Goal: Browse casually

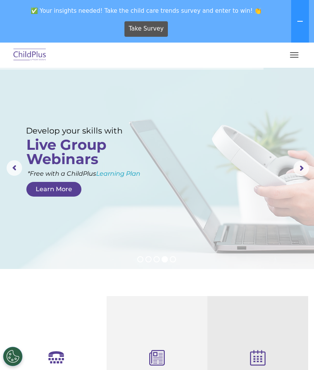
scroll to position [-10, 0]
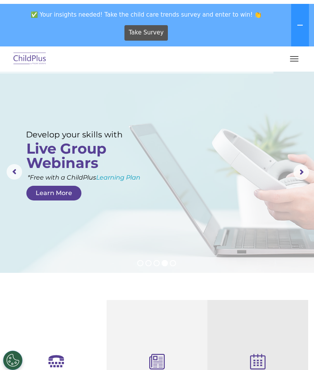
select select "MEDIUM"
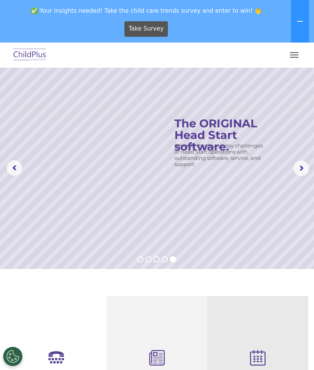
click at [298, 54] on button "button" at bounding box center [294, 55] width 16 height 12
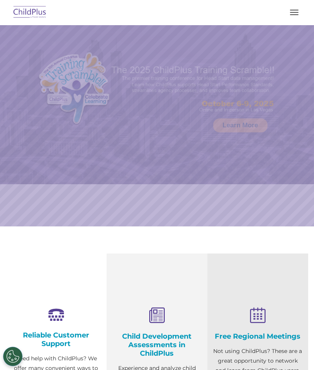
select select "MEDIUM"
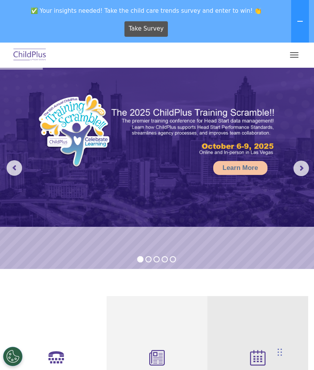
click at [295, 55] on span "button" at bounding box center [294, 55] width 9 height 1
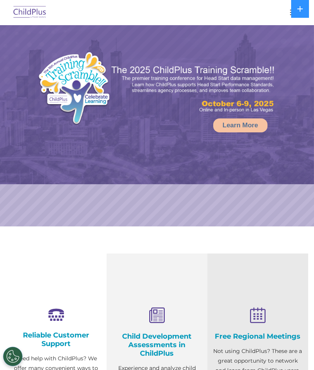
select select "MEDIUM"
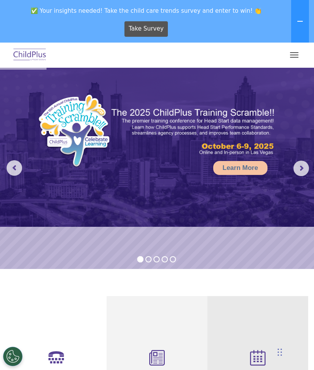
click at [297, 59] on button "button" at bounding box center [294, 55] width 16 height 12
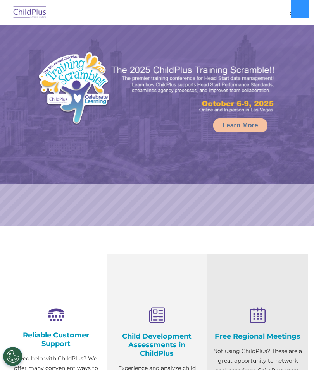
select select "MEDIUM"
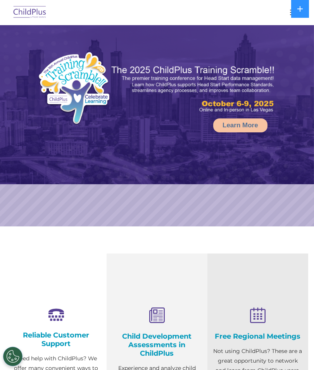
select select "MEDIUM"
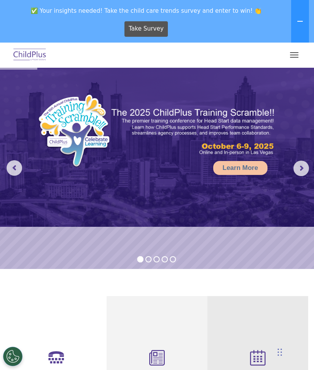
click at [298, 54] on button "button" at bounding box center [294, 55] width 16 height 12
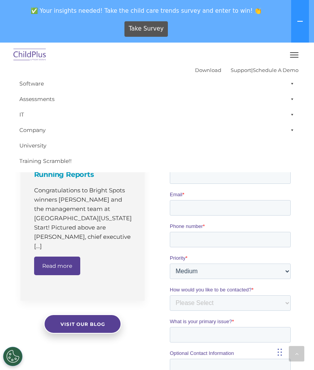
scroll to position [481, 0]
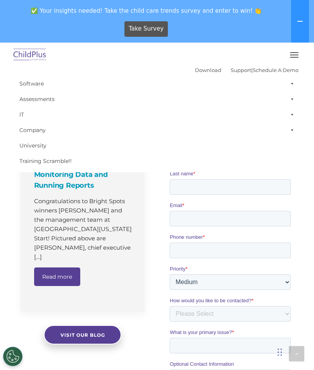
click at [280, 351] on div "Chat Widget" at bounding box center [294, 351] width 39 height 37
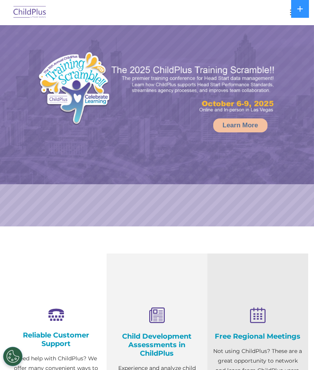
select select "MEDIUM"
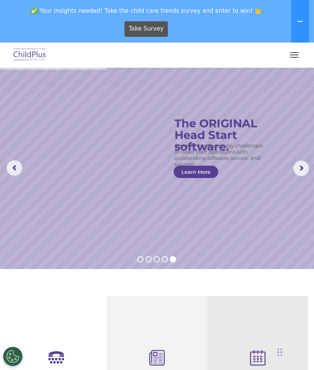
click at [260, 363] on icon at bounding box center [257, 359] width 89 height 17
click at [158, 358] on icon at bounding box center [156, 359] width 89 height 17
click at [154, 364] on icon at bounding box center [156, 359] width 89 height 17
click at [70, 362] on icon at bounding box center [56, 358] width 89 height 15
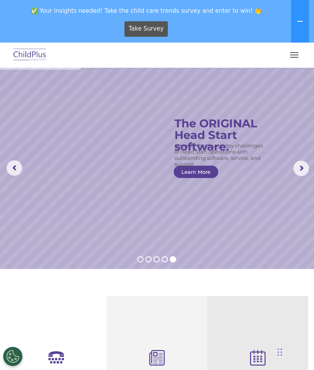
click at [60, 363] on icon at bounding box center [56, 358] width 89 height 15
click at [62, 365] on icon at bounding box center [56, 358] width 89 height 15
click at [301, 174] on rs-arrow at bounding box center [300, 168] width 15 height 15
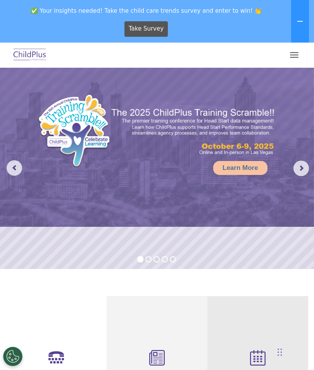
click at [302, 168] on rs-arrow at bounding box center [300, 168] width 15 height 15
